Goal: Navigation & Orientation: Find specific page/section

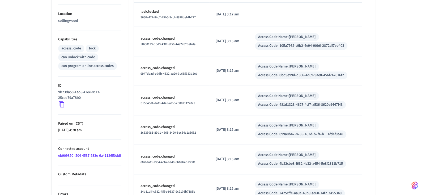
scroll to position [220, 0]
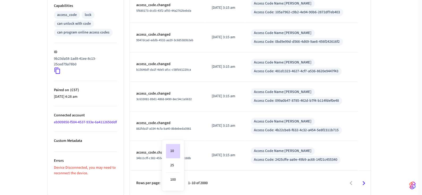
click at [174, 178] on li "100" at bounding box center [173, 180] width 14 height 14
type input "***"
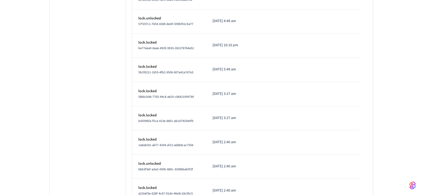
scroll to position [2647, 0]
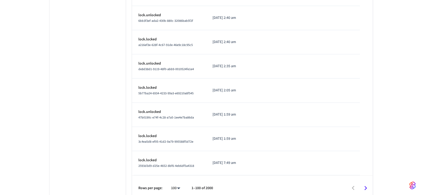
click at [365, 186] on icon "Go to next page" at bounding box center [366, 188] width 3 height 4
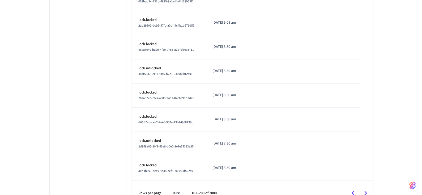
scroll to position [2430, 0]
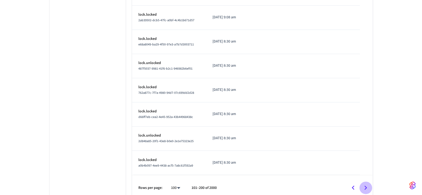
click at [365, 186] on icon "Go to next page" at bounding box center [366, 188] width 3 height 4
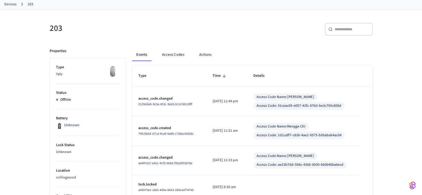
scroll to position [0, 0]
